Goal: Navigation & Orientation: Find specific page/section

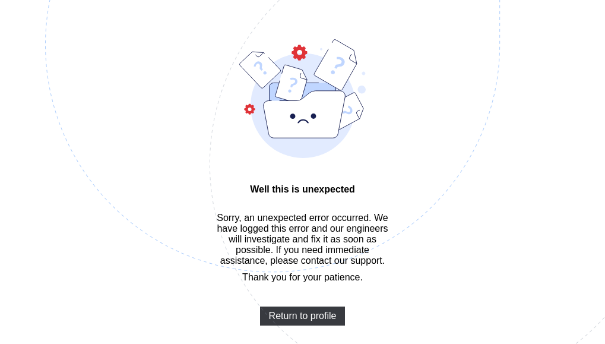
scroll to position [59, 0]
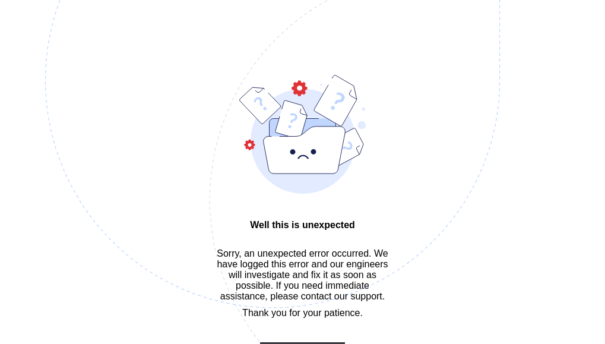
scroll to position [59, 0]
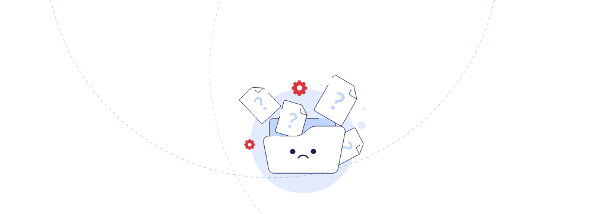
scroll to position [61, 0]
